Goal: Task Accomplishment & Management: Manage account settings

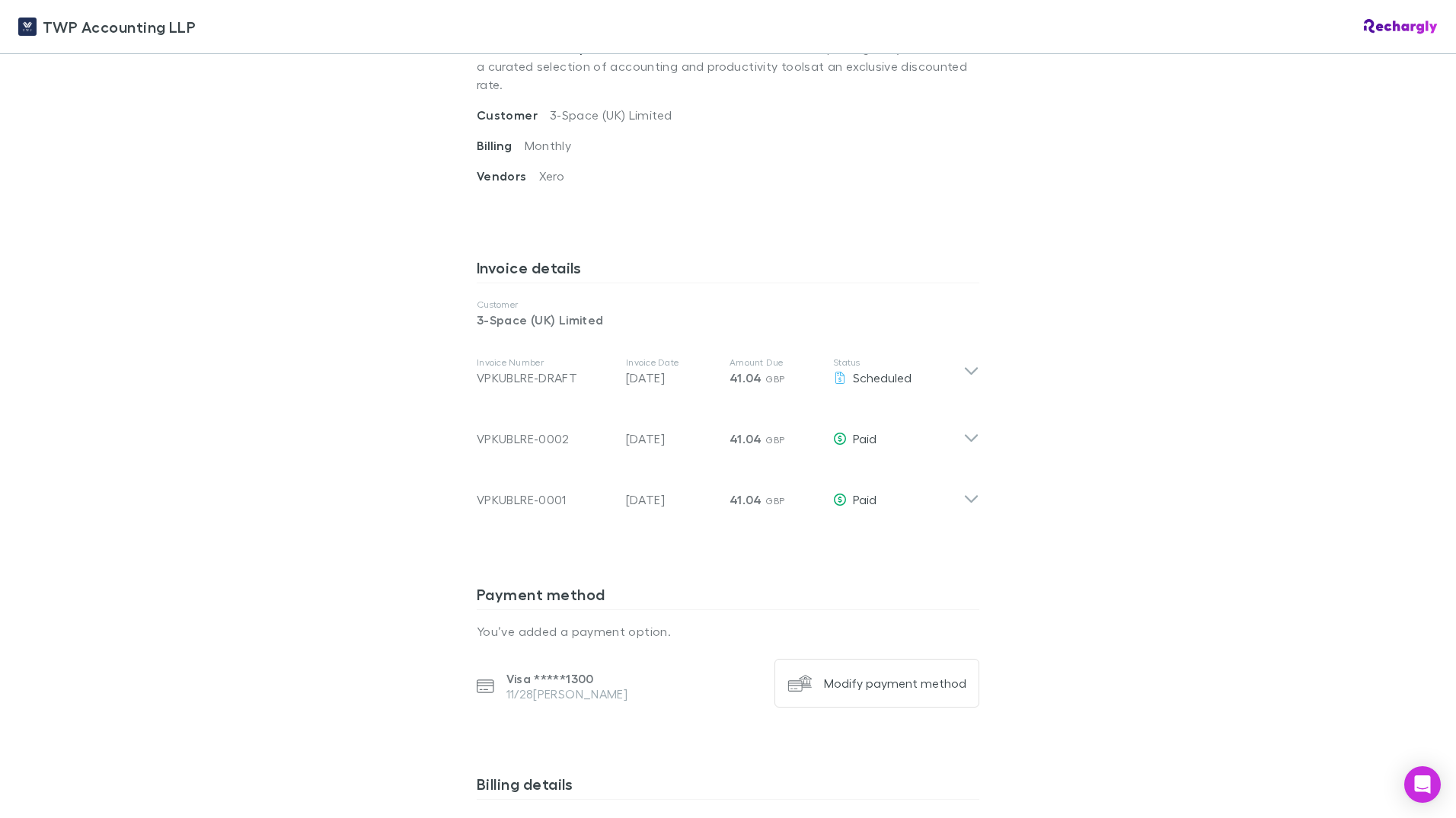
scroll to position [762, 0]
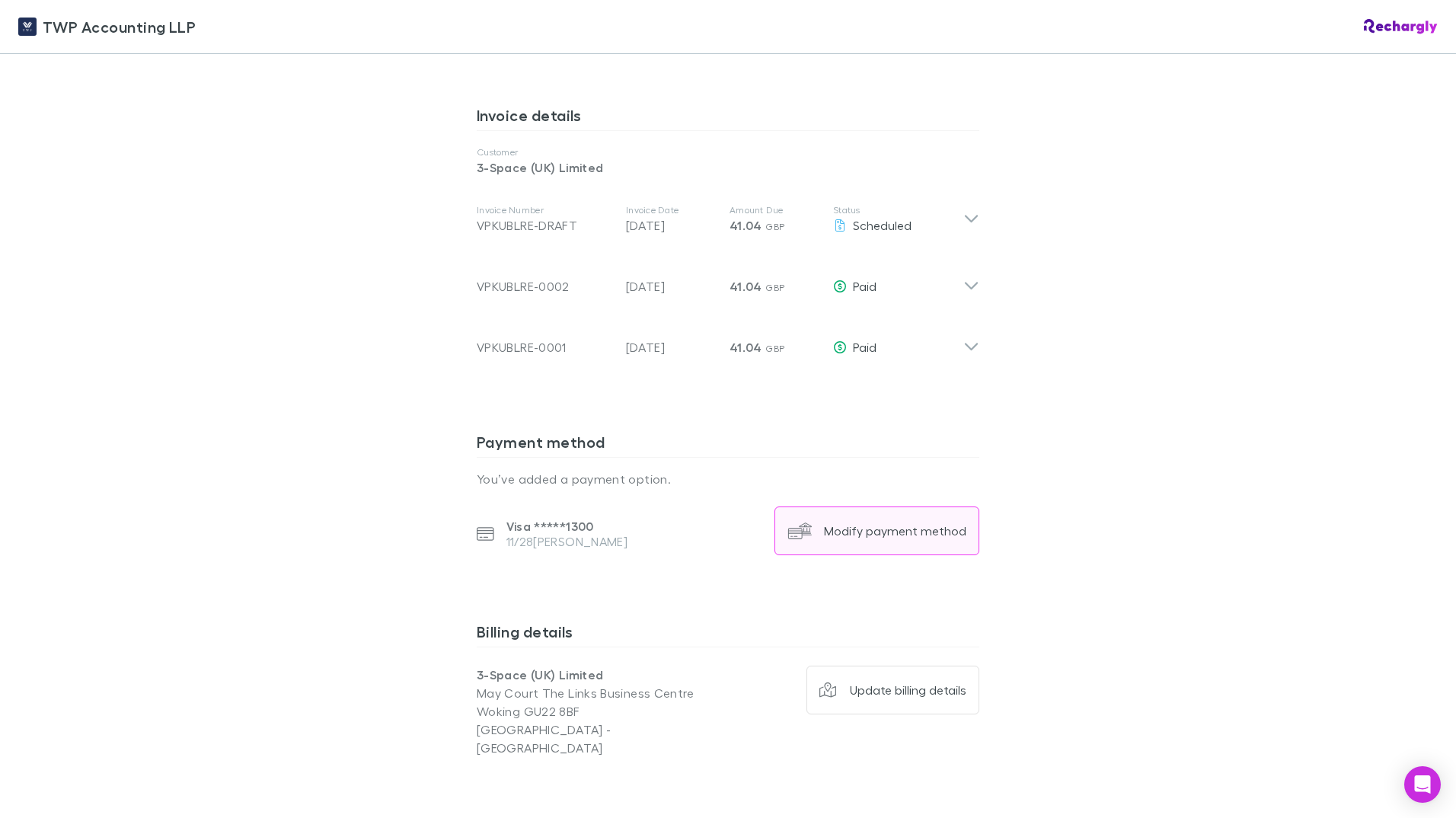
click at [840, 523] on div "Modify payment method" at bounding box center [895, 531] width 143 height 16
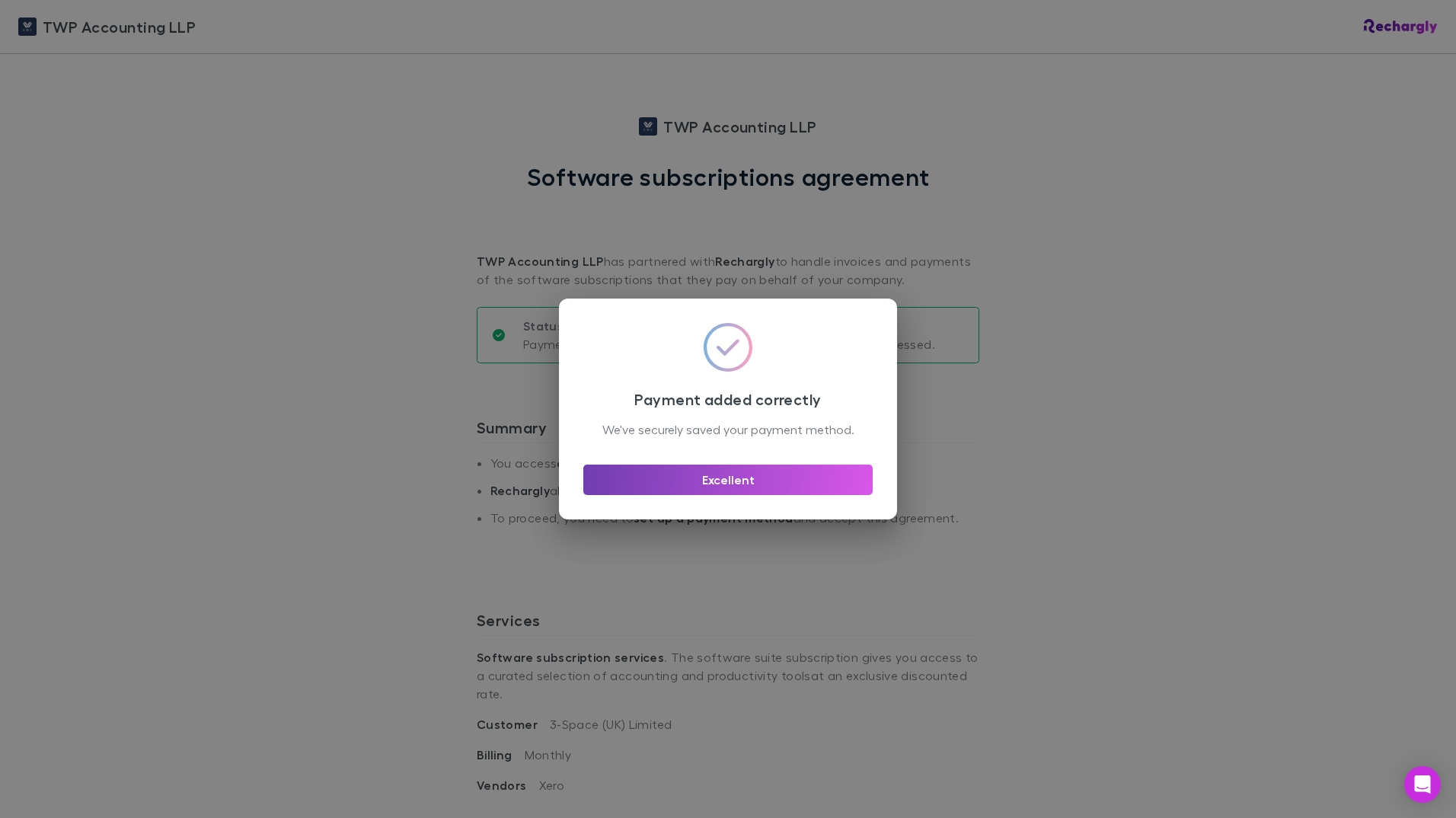
click at [758, 482] on button "Excellent" at bounding box center [728, 479] width 290 height 30
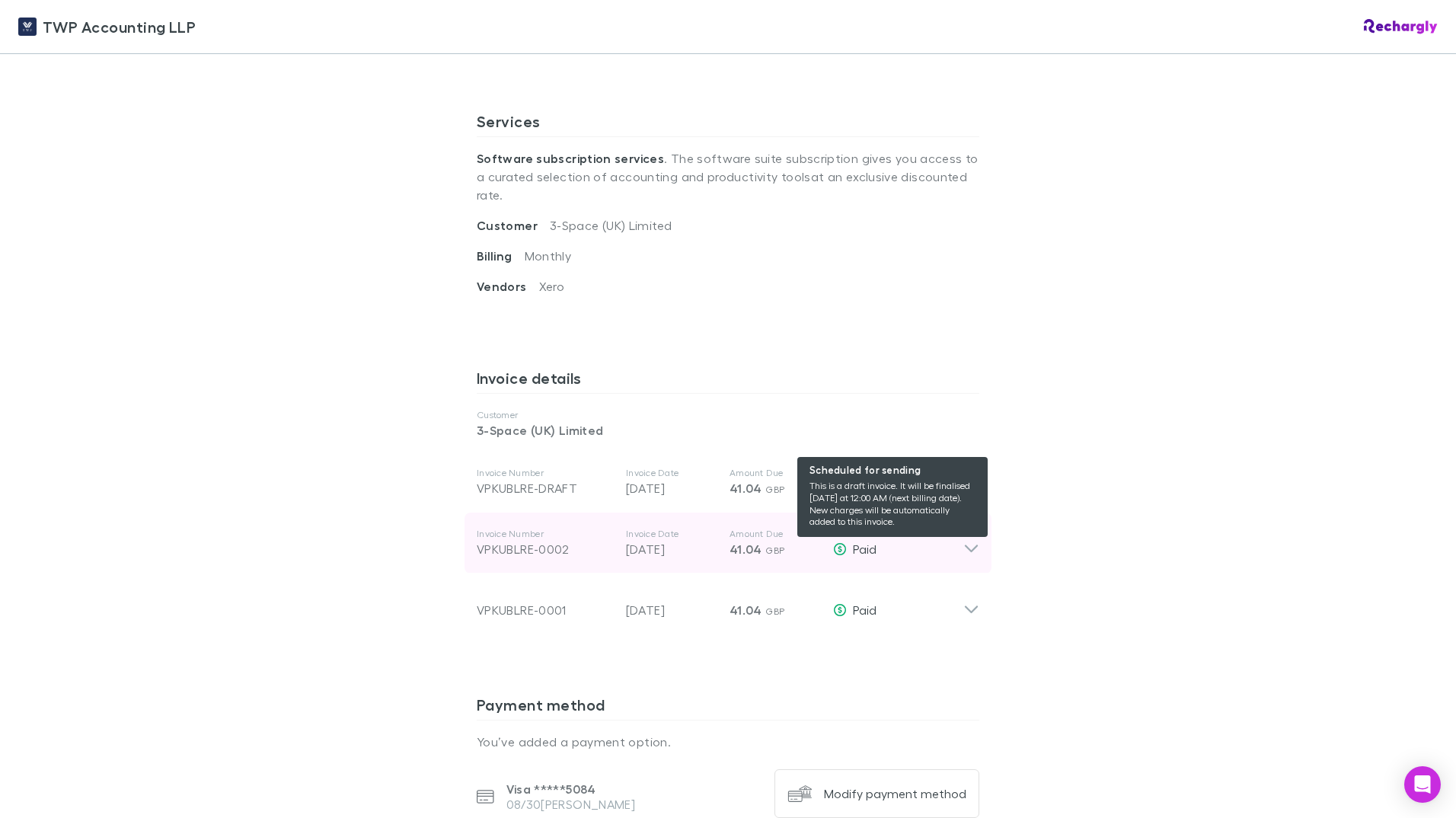
scroll to position [534, 0]
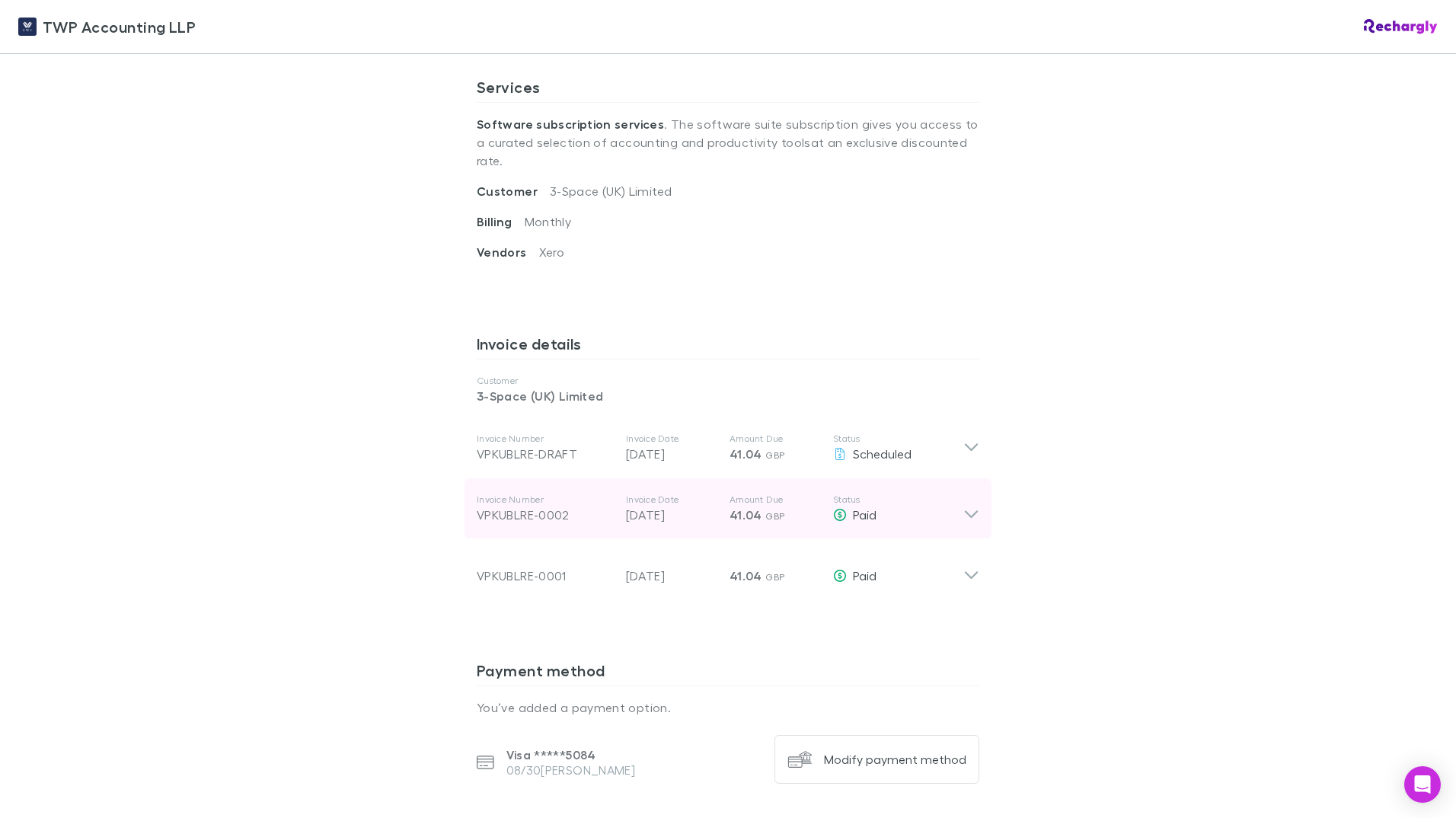
click at [627, 506] on p "[DATE]" at bounding box center [672, 514] width 92 height 18
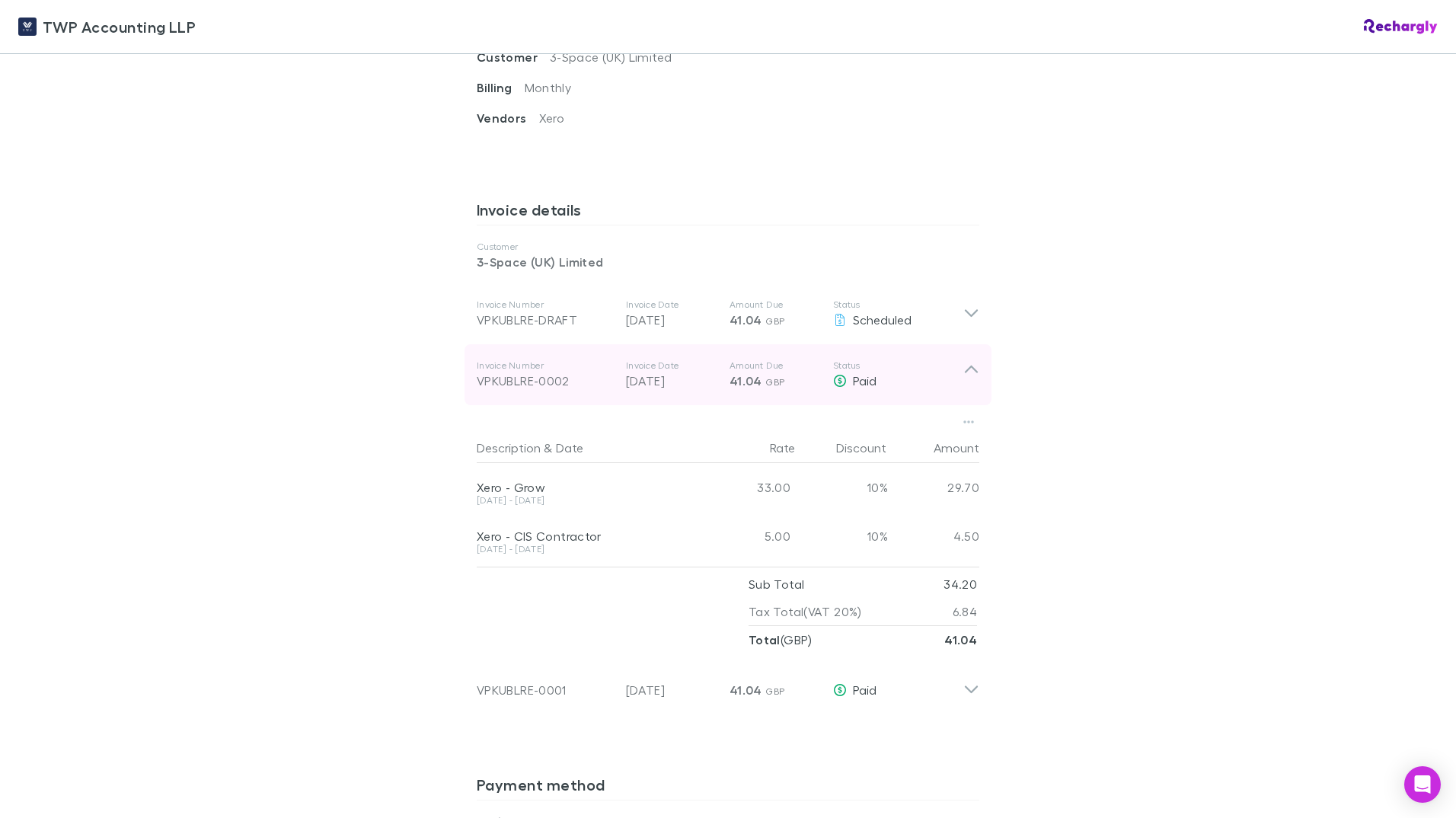
scroll to position [686, 0]
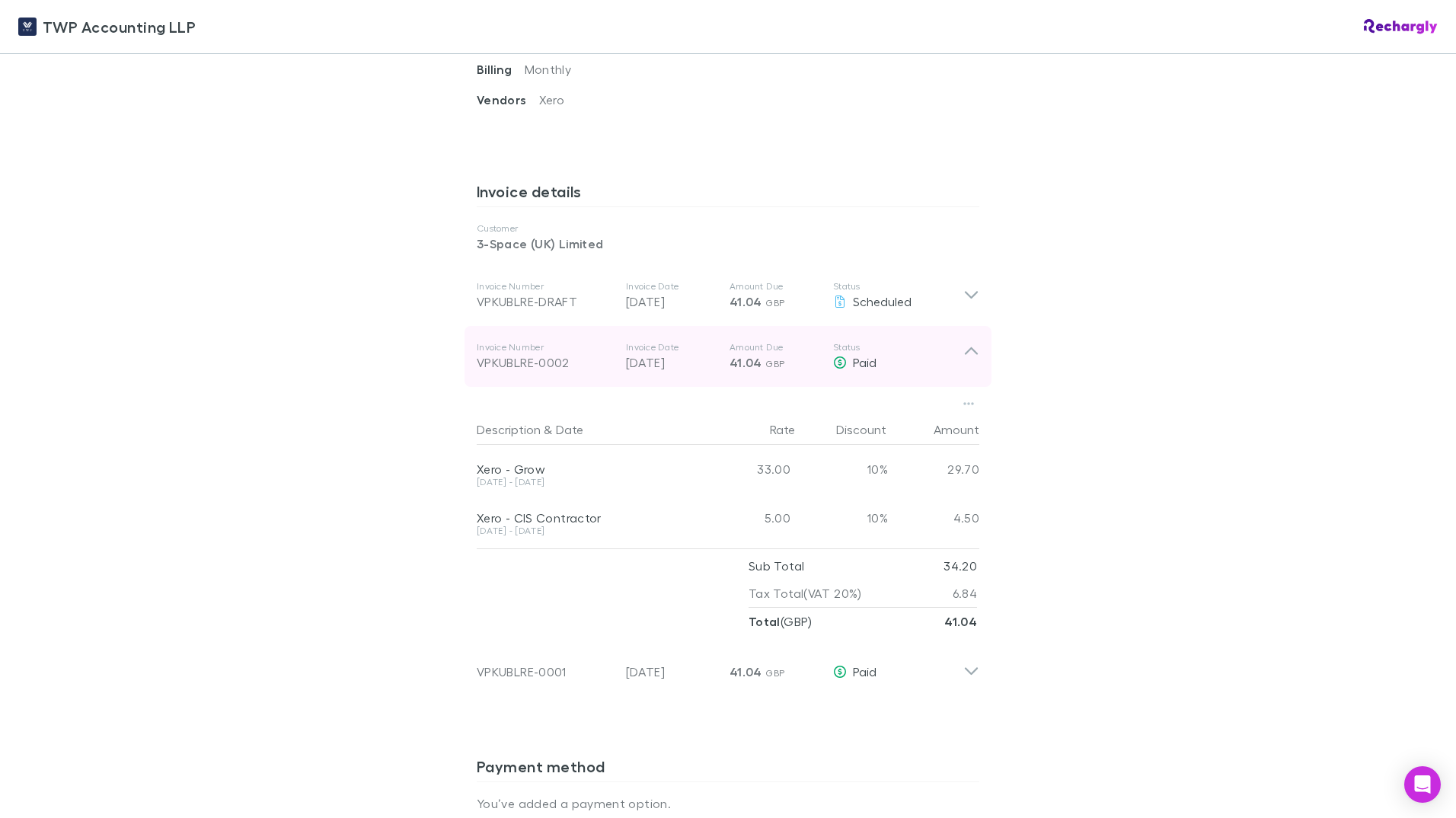
click at [963, 342] on icon at bounding box center [971, 356] width 16 height 30
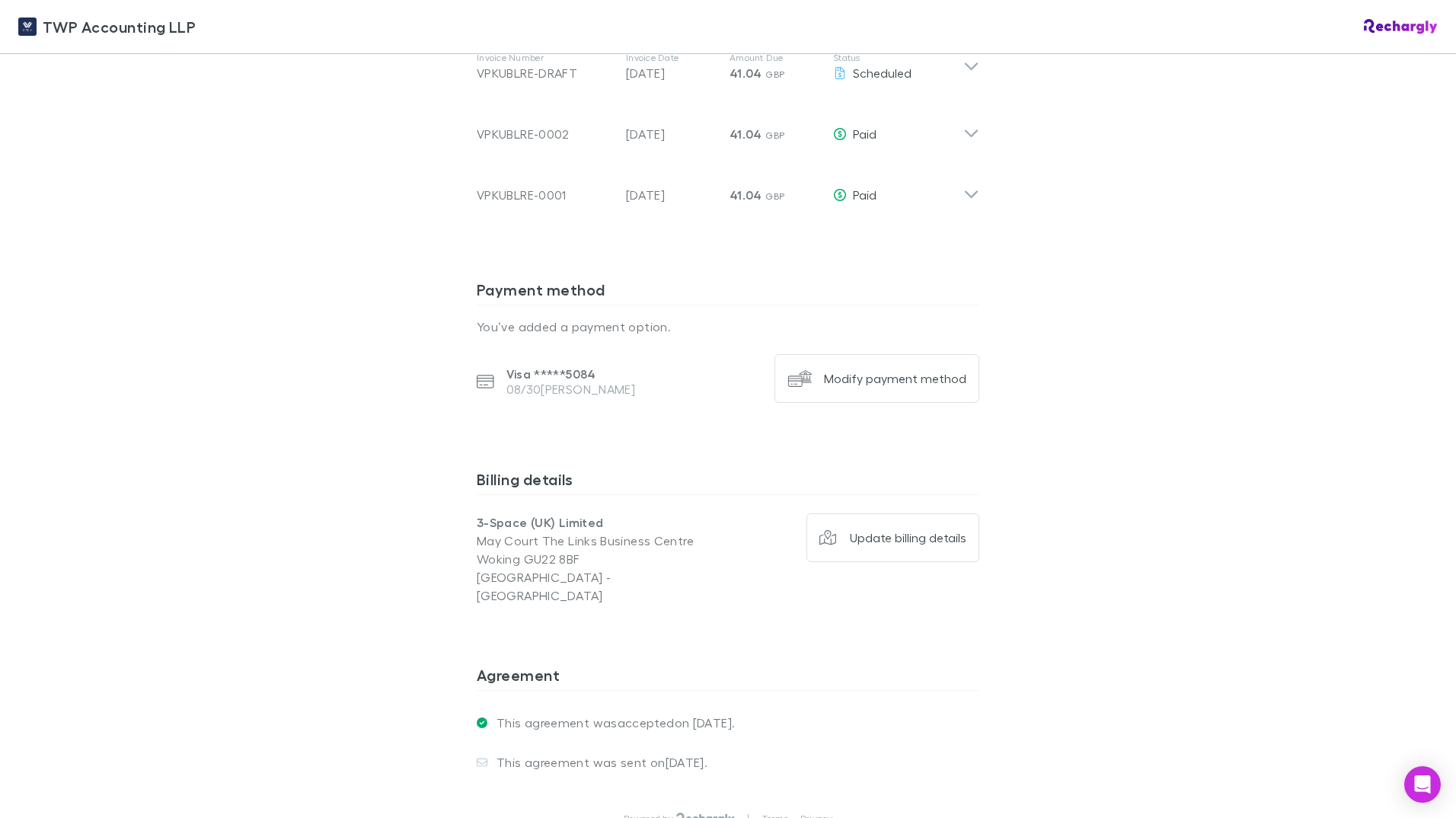
scroll to position [838, 0]
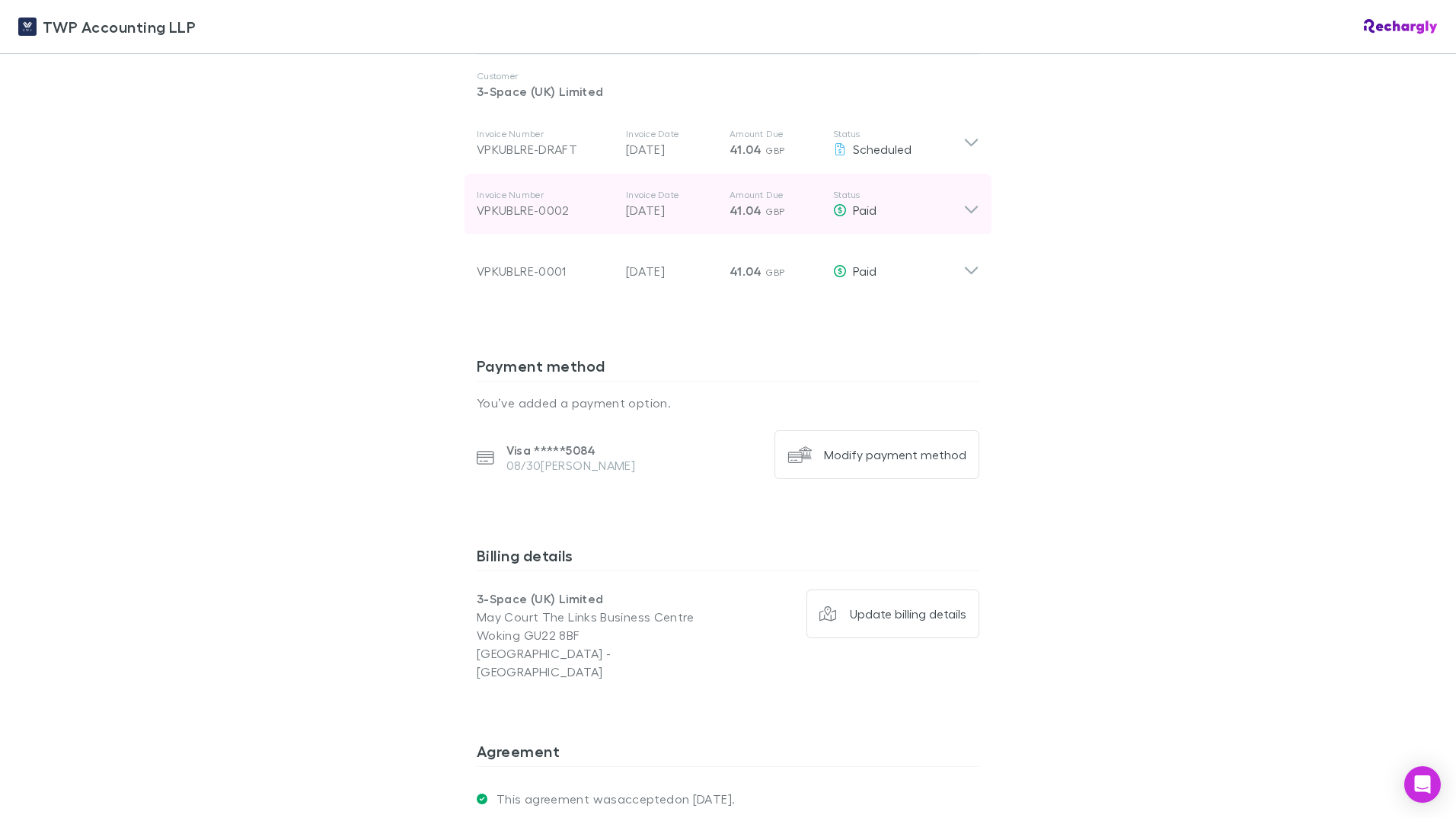
click at [955, 201] on div "Paid" at bounding box center [898, 210] width 131 height 18
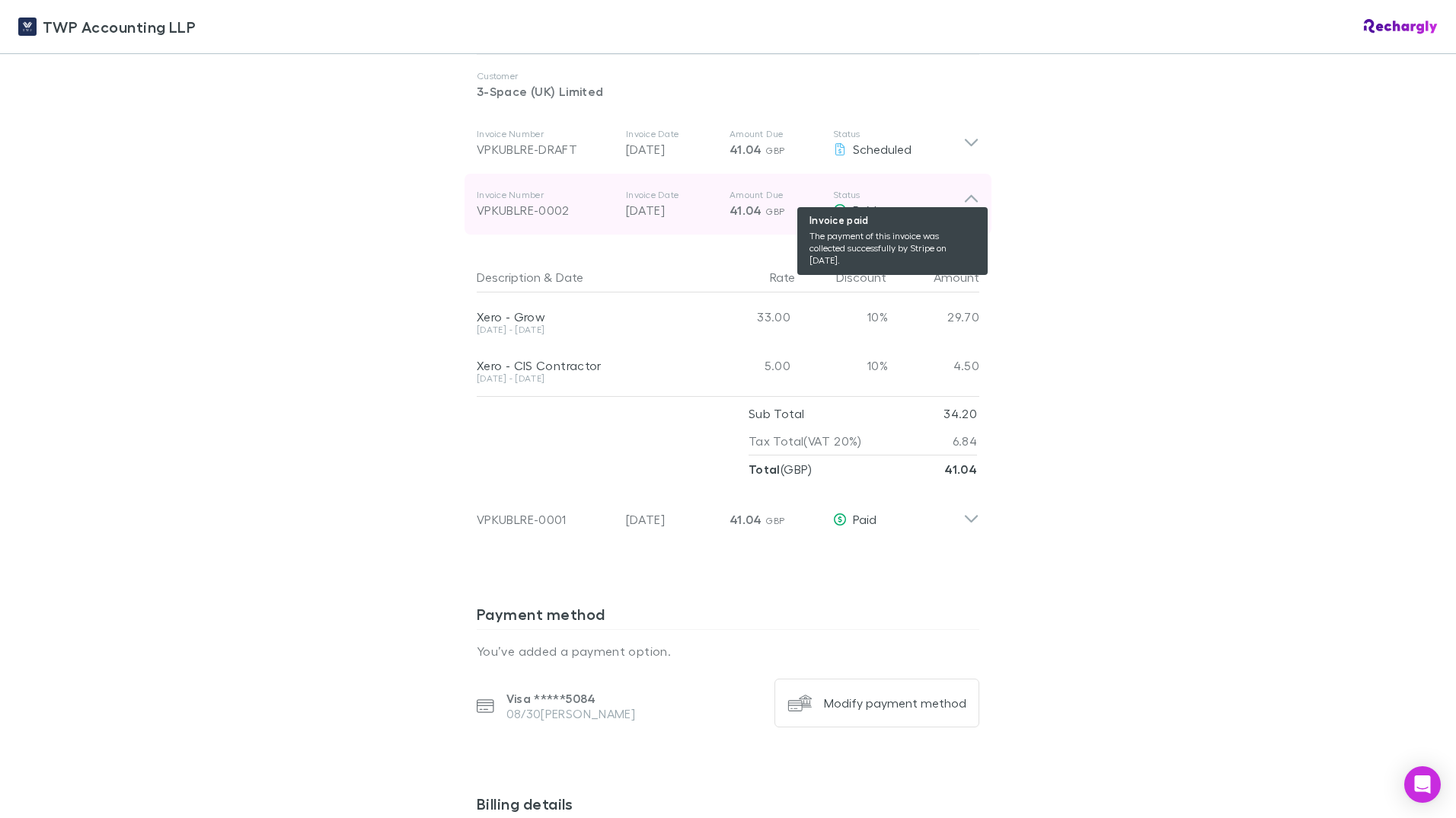
click at [840, 204] on icon at bounding box center [840, 210] width 12 height 12
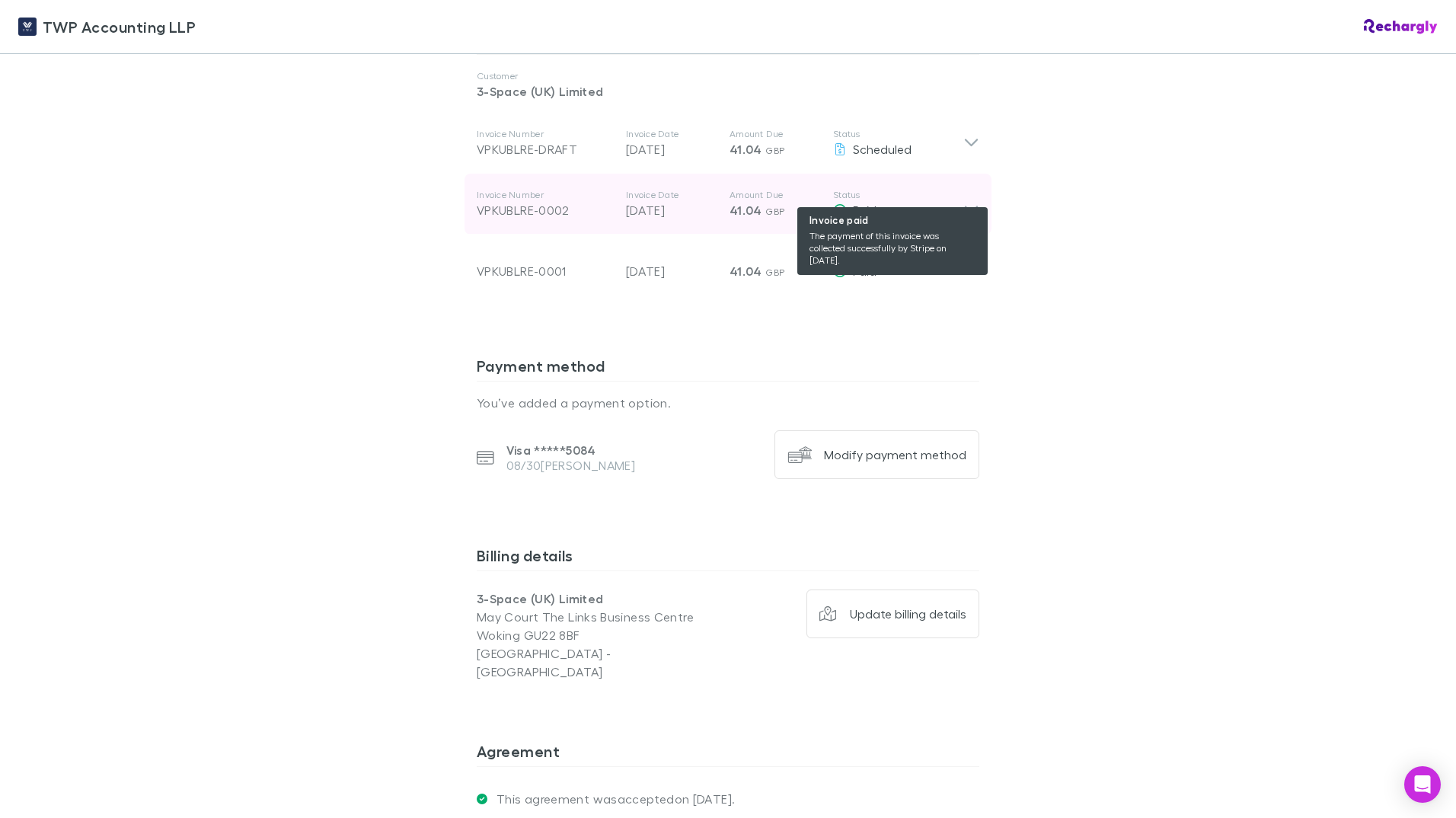
click at [840, 204] on icon at bounding box center [840, 210] width 12 height 12
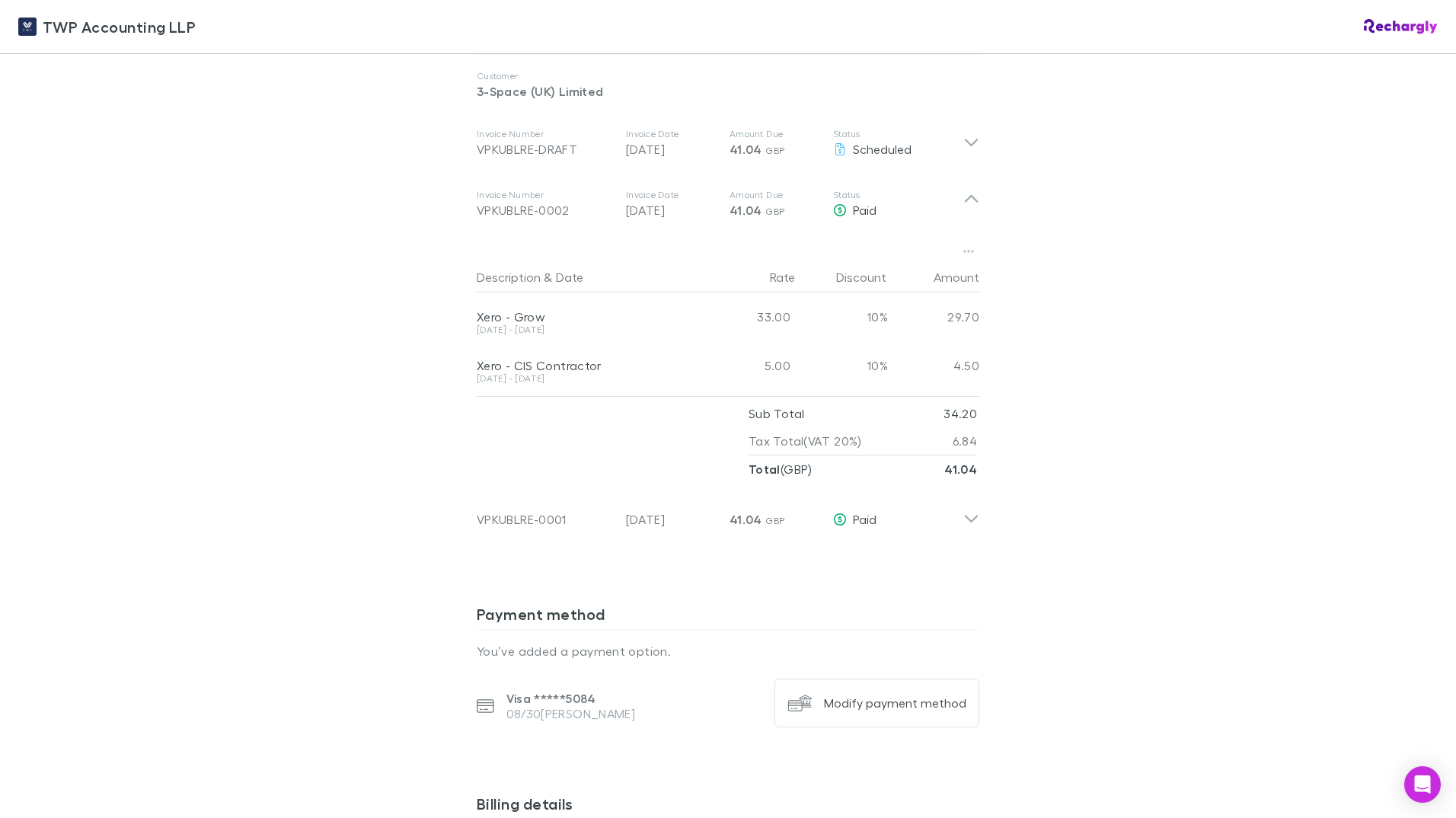
scroll to position [762, 0]
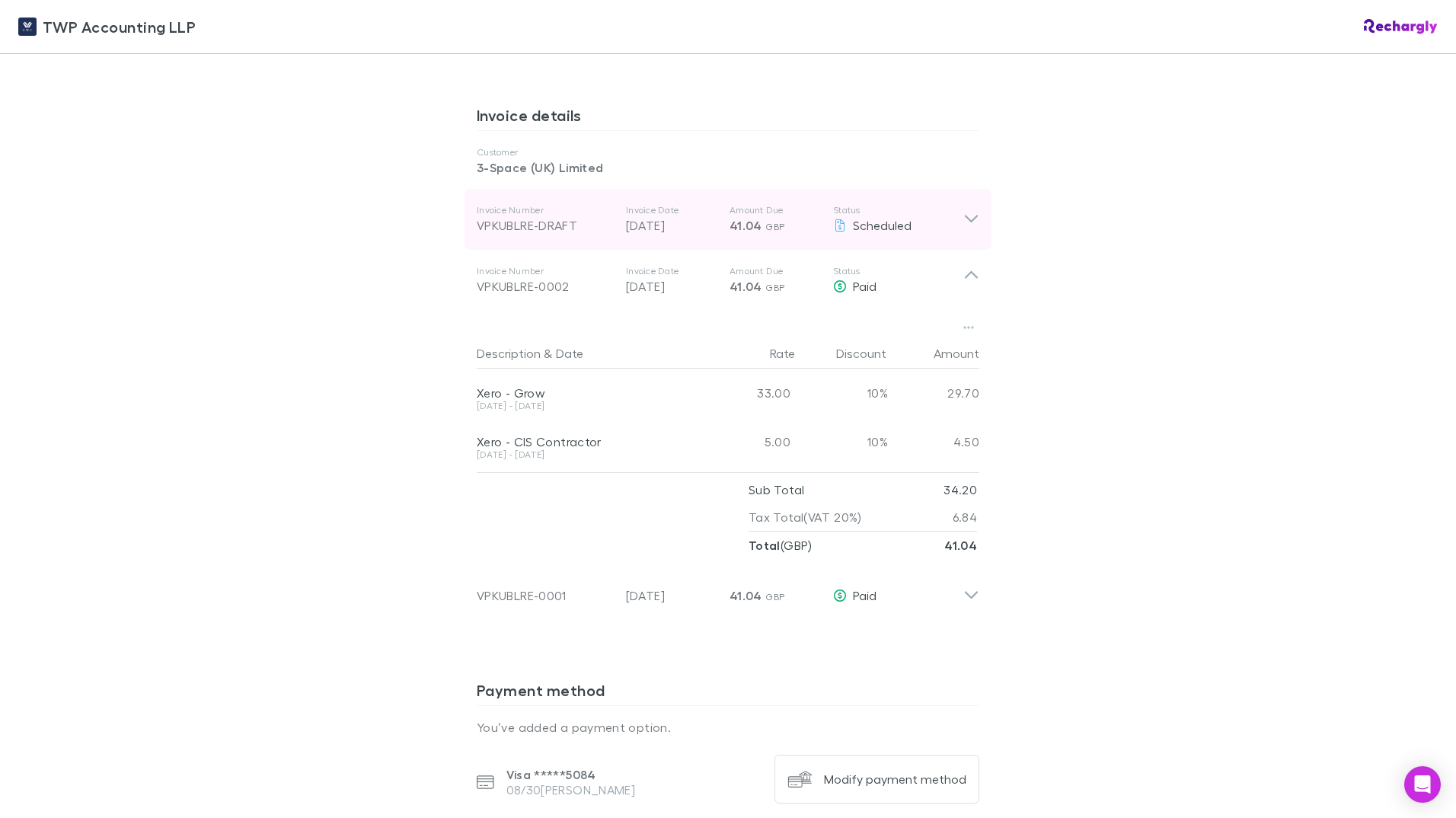
click at [963, 210] on icon at bounding box center [971, 219] width 16 height 18
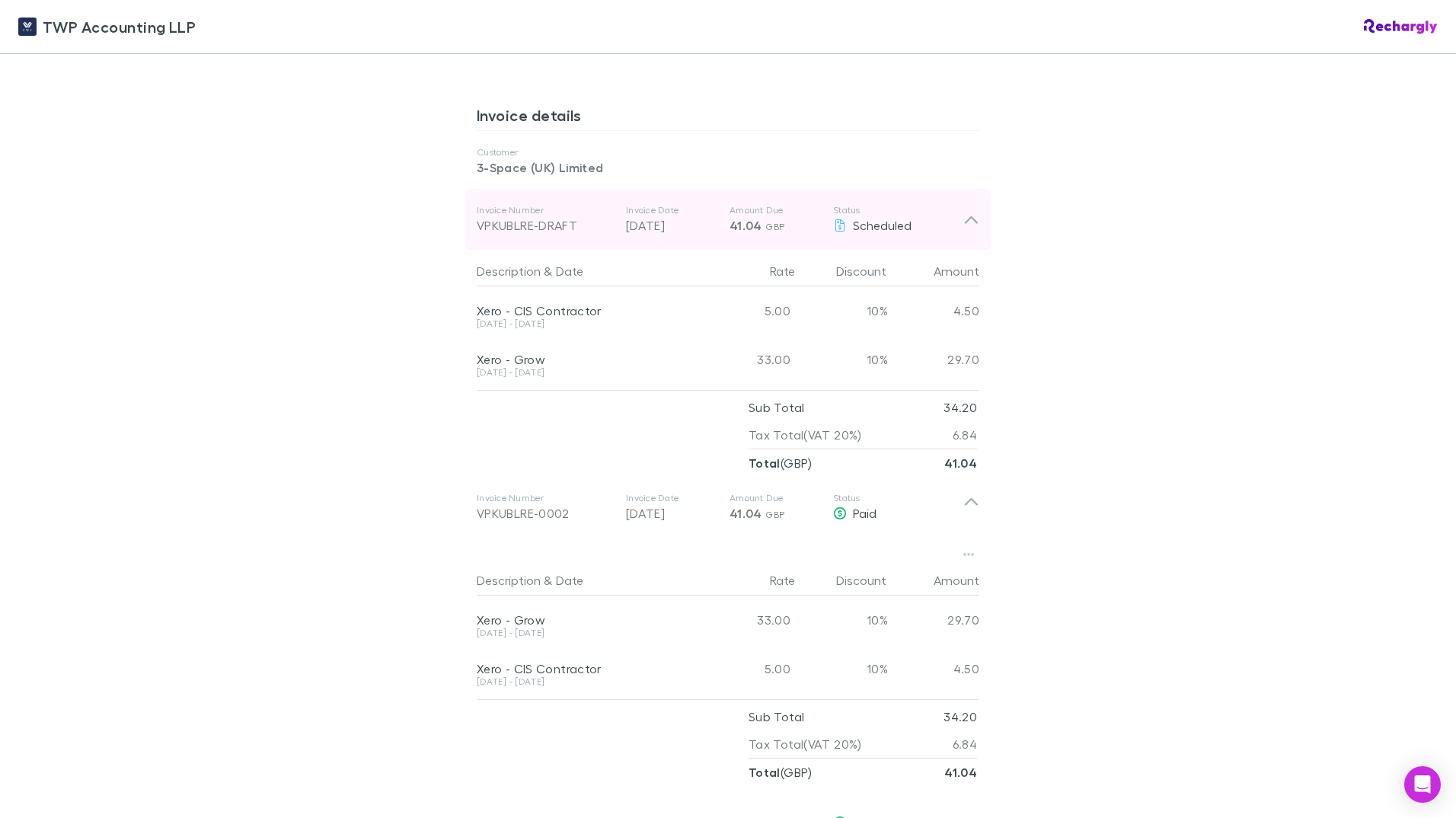
click at [963, 210] on icon at bounding box center [971, 219] width 16 height 18
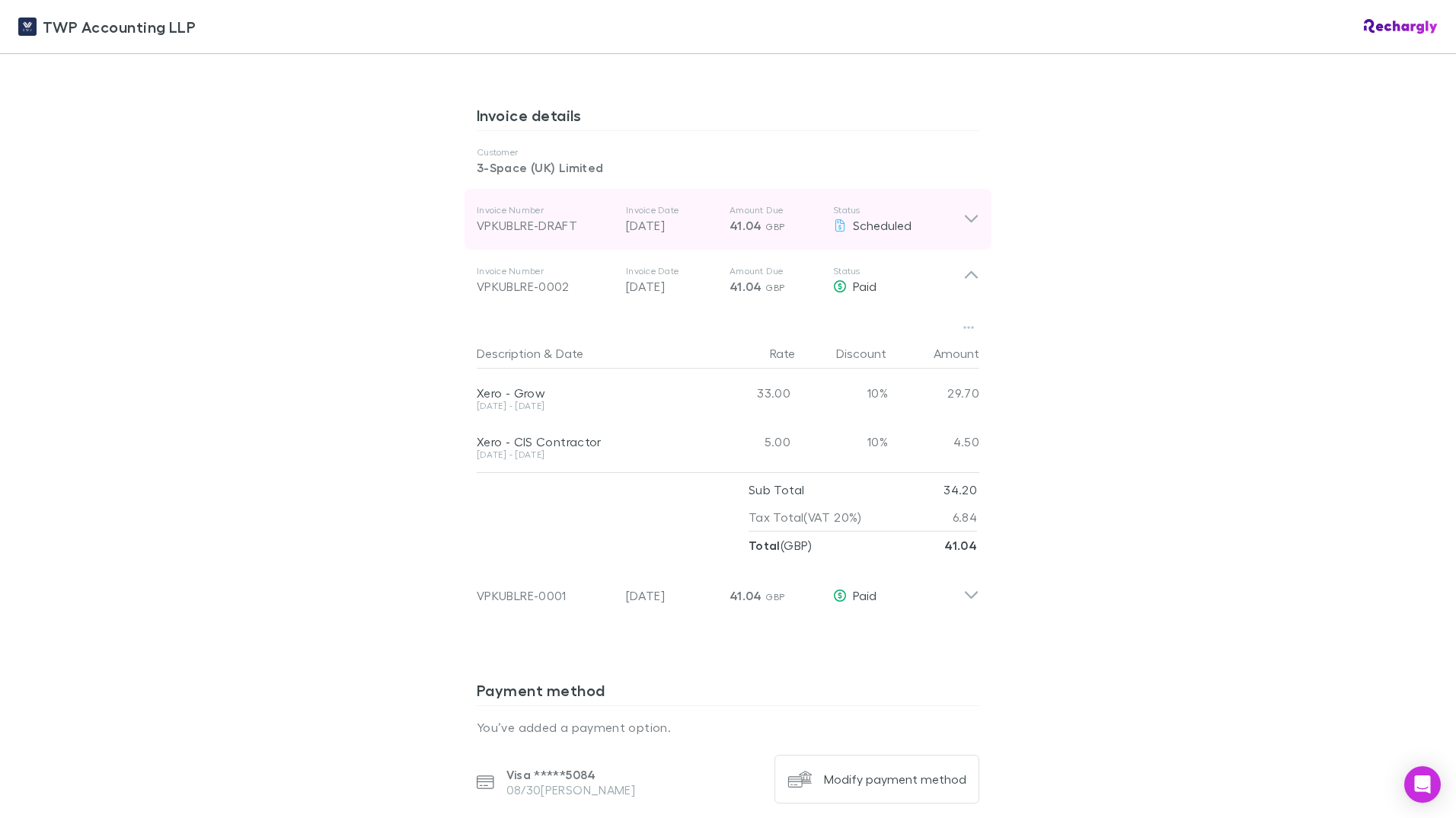
click at [963, 210] on icon at bounding box center [971, 219] width 16 height 18
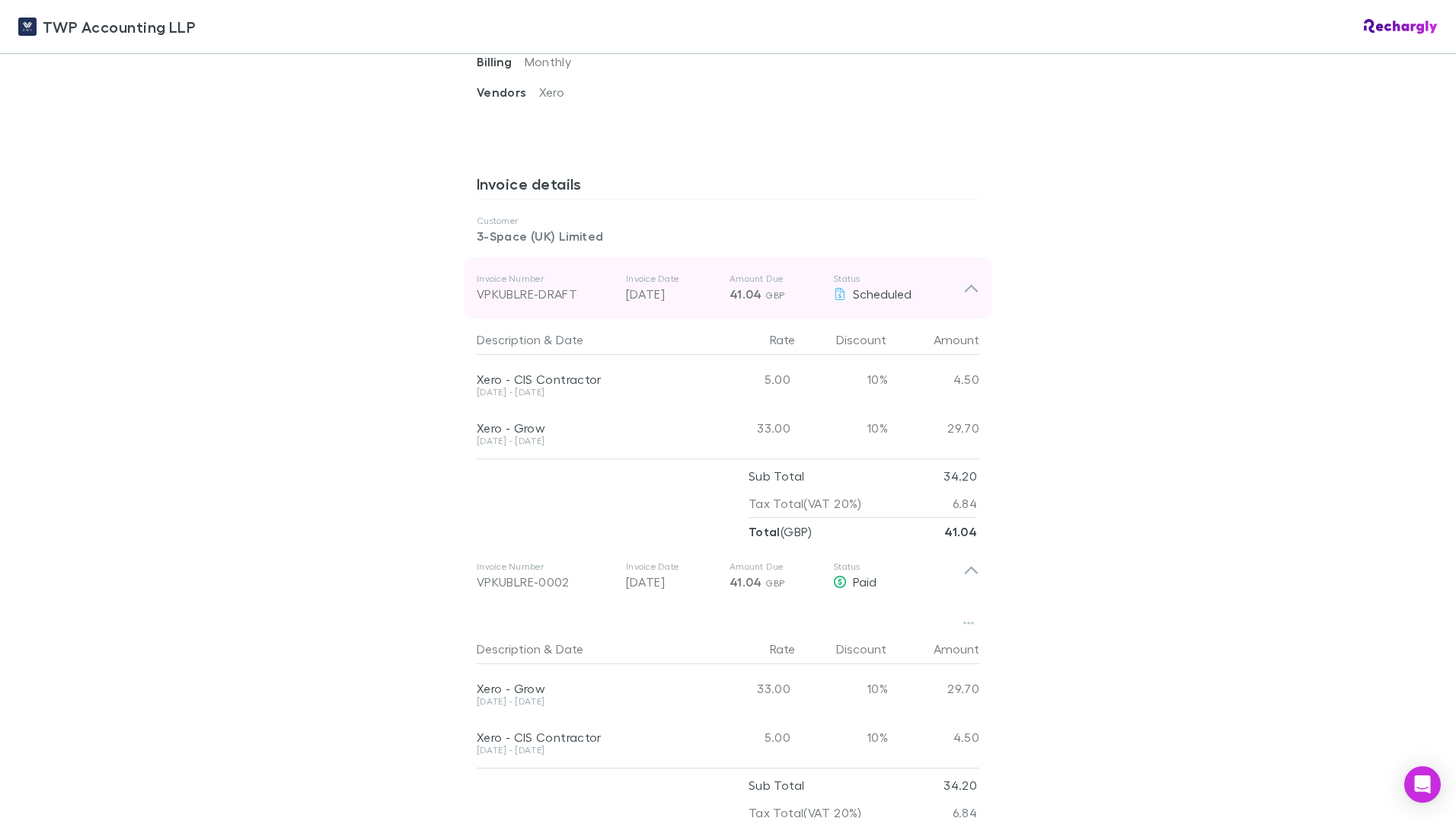
scroll to position [686, 0]
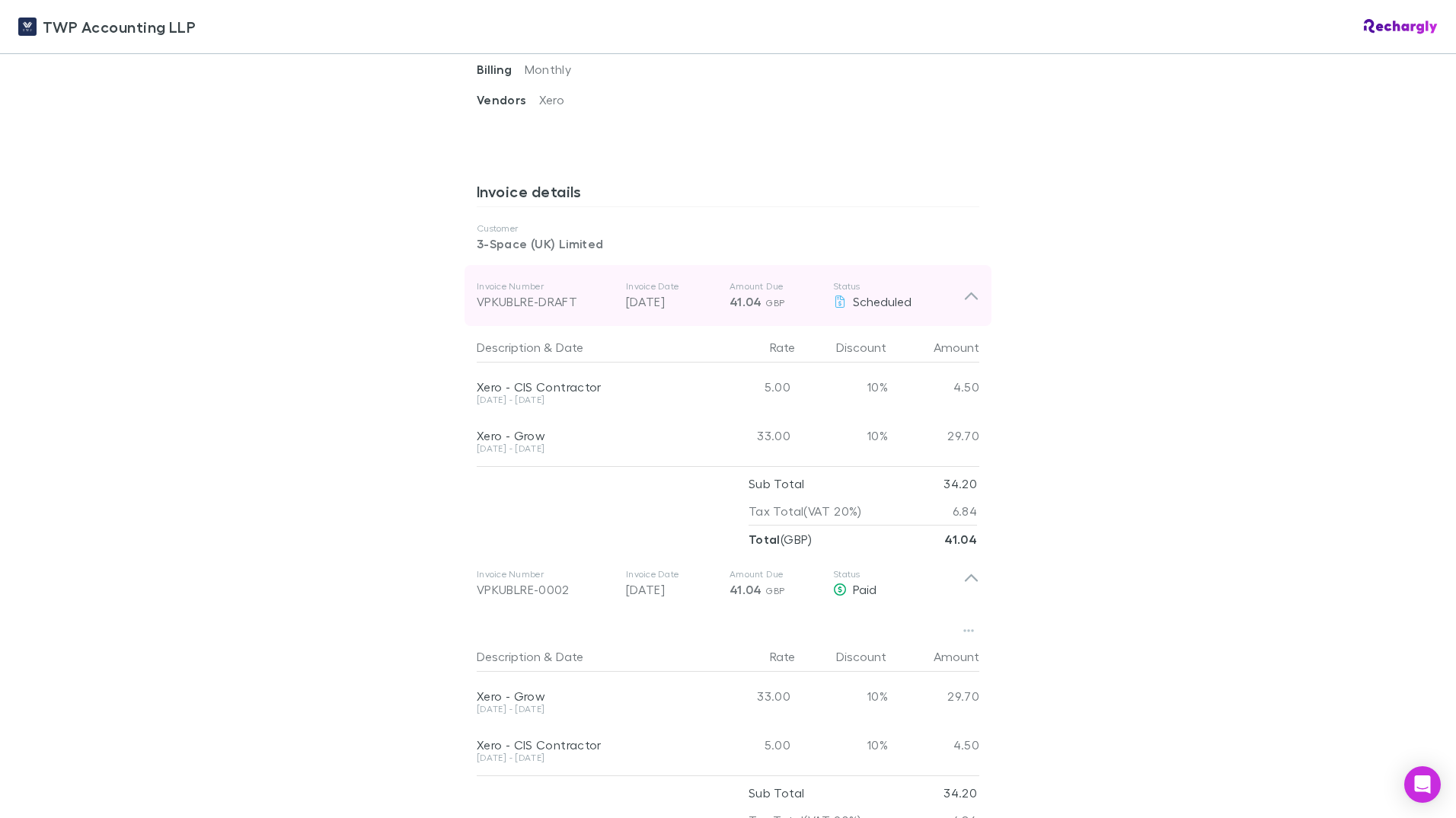
click at [969, 292] on icon at bounding box center [971, 296] width 13 height 8
